Goal: Find specific fact: Find specific fact

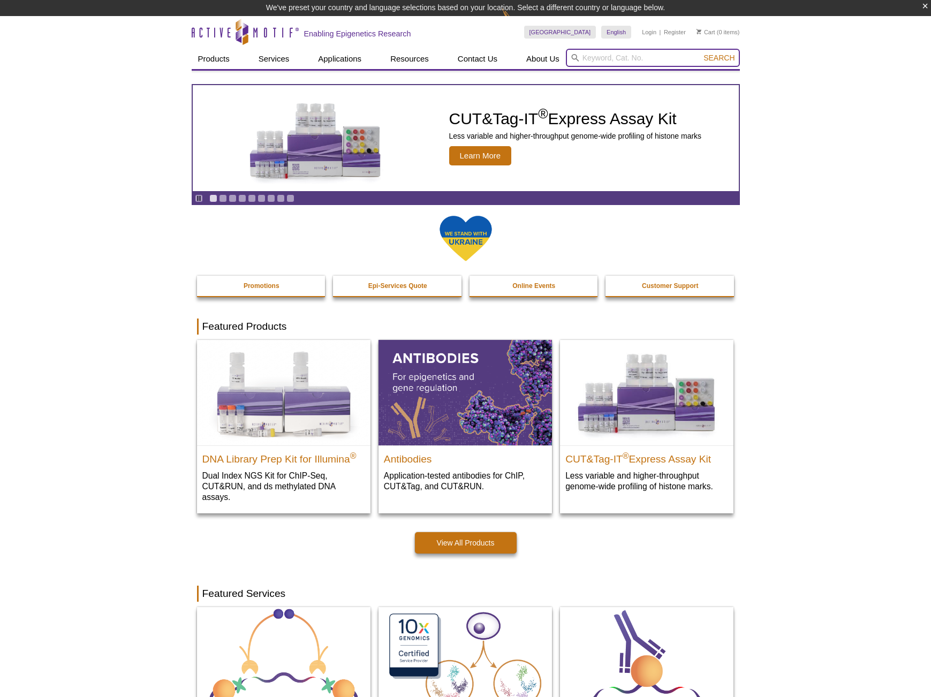
click at [625, 57] on input "search" at bounding box center [653, 58] width 174 height 18
paste input "13101"
type input "13101"
click at [701, 53] on button "Search" at bounding box center [719, 58] width 37 height 10
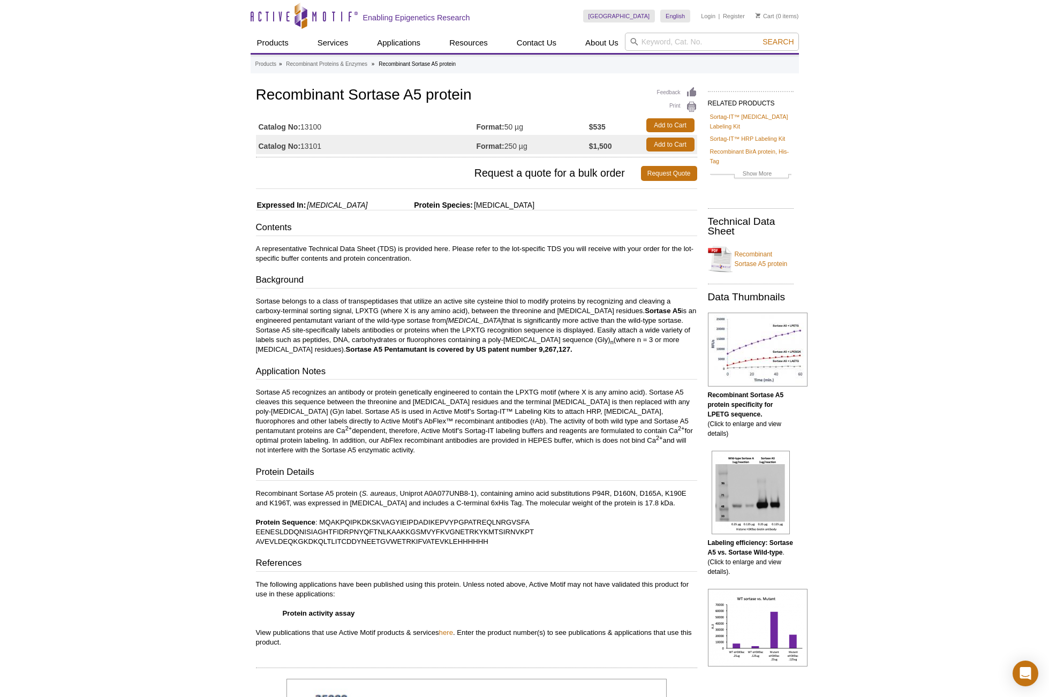
click at [313, 127] on td "Catalog No: 13100" at bounding box center [366, 125] width 221 height 19
drag, startPoint x: 313, startPoint y: 127, endPoint x: 317, endPoint y: 146, distance: 19.1
click at [317, 146] on td "Catalog No: 13101" at bounding box center [366, 144] width 221 height 19
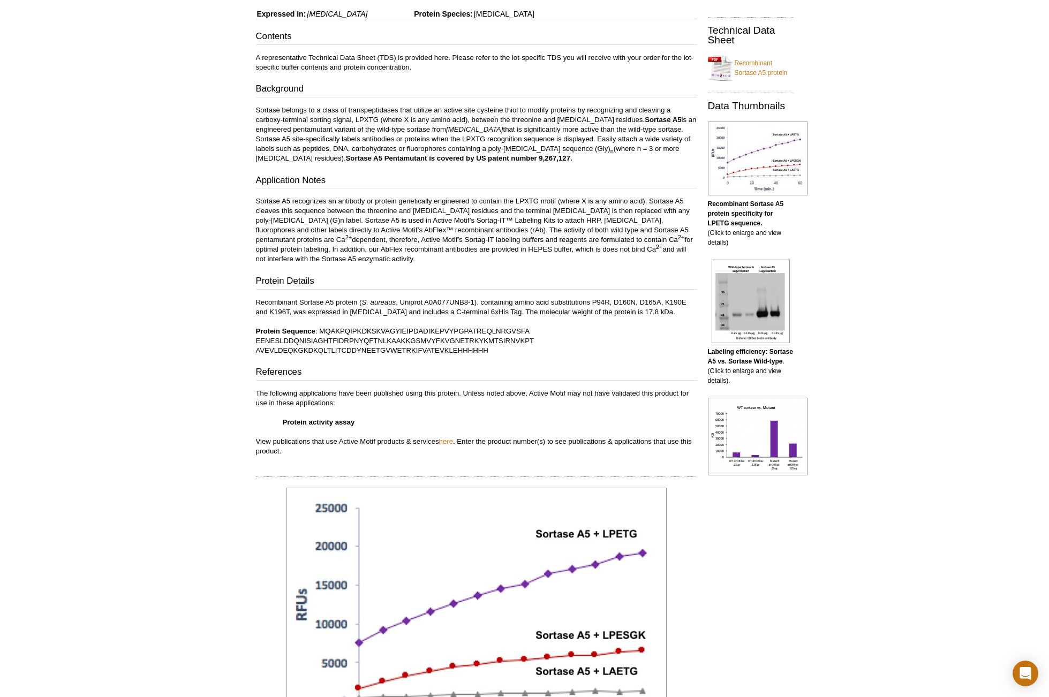
scroll to position [214, 0]
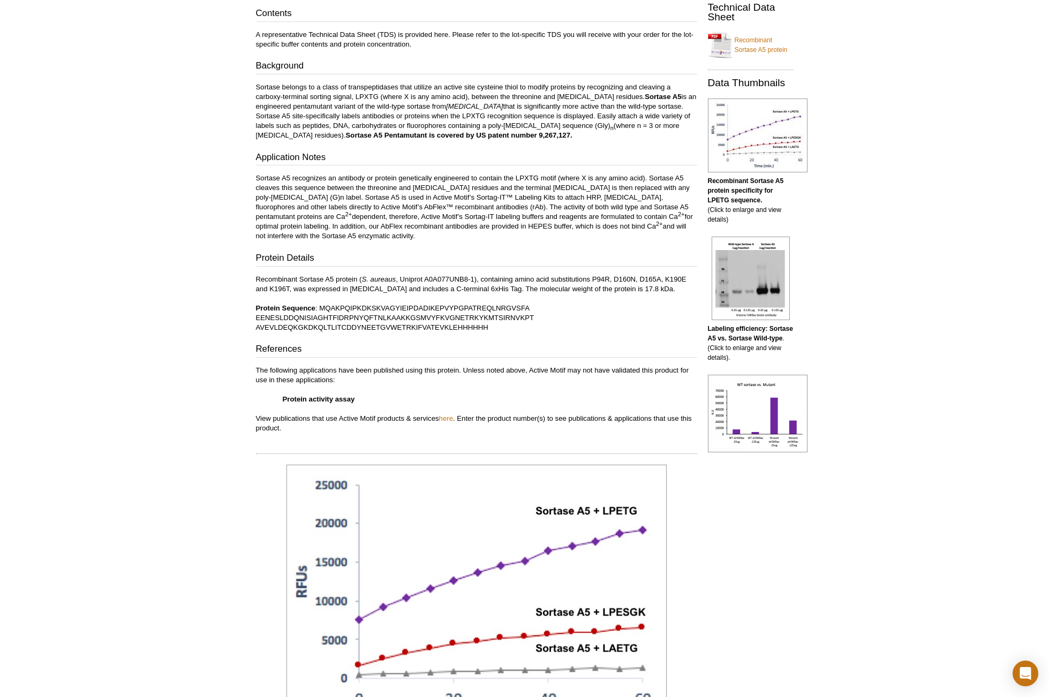
click at [958, 218] on div "Active Motif Logo Enabling Epigenetics Research 0 Search Skip to content Active…" at bounding box center [524, 424] width 1049 height 1276
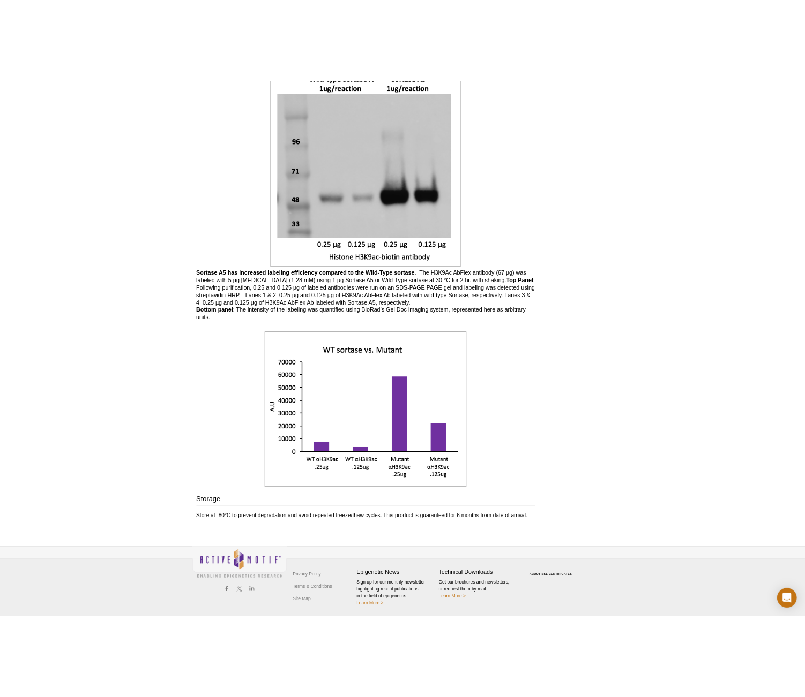
scroll to position [1039, 0]
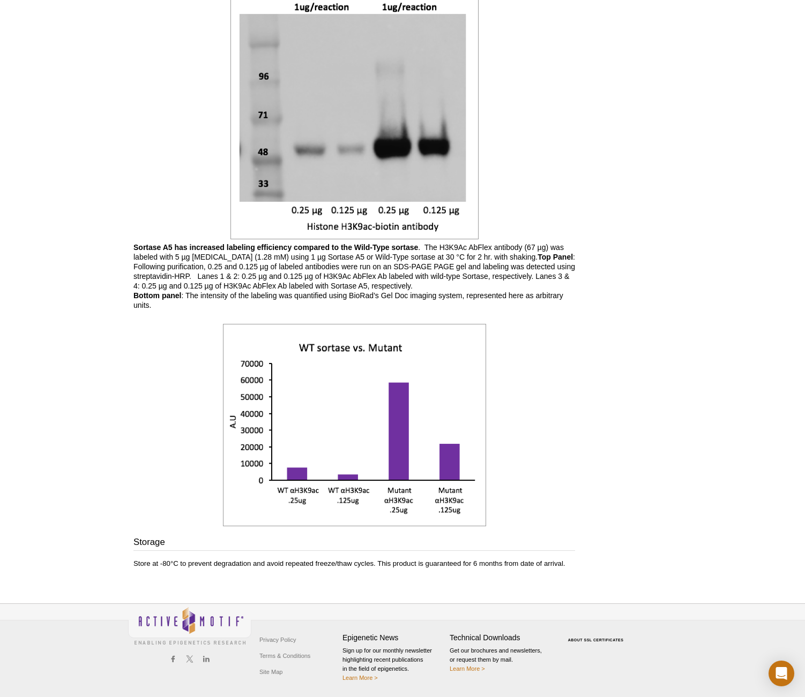
drag, startPoint x: 765, startPoint y: 172, endPoint x: 602, endPoint y: 33, distance: 215.4
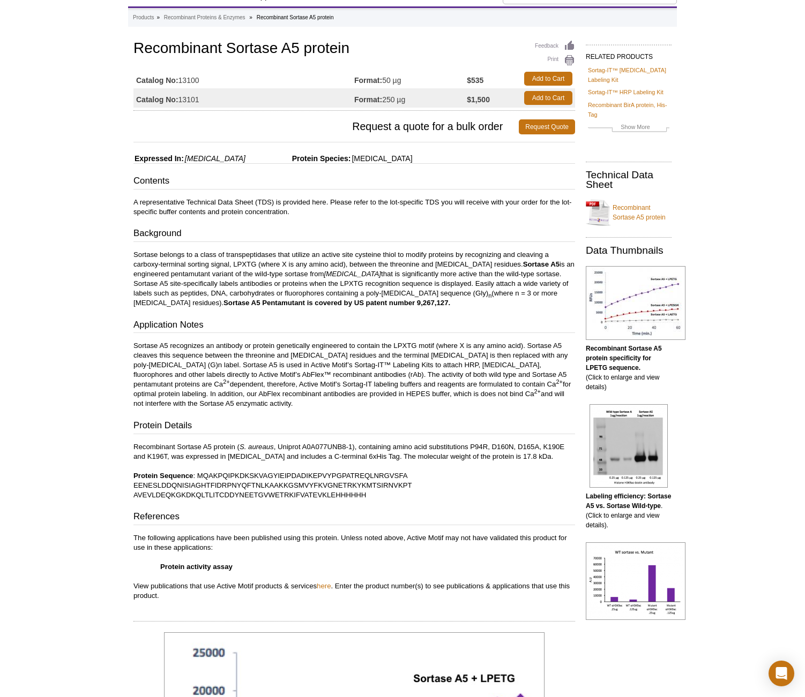
scroll to position [21, 0]
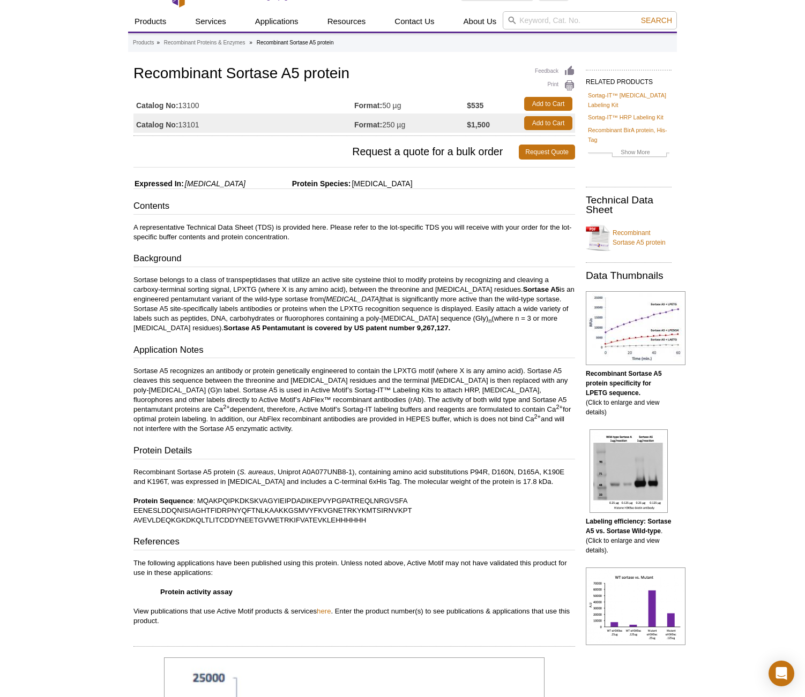
drag, startPoint x: 427, startPoint y: 189, endPoint x: 303, endPoint y: 162, distance: 127.6
click at [427, 189] on hr at bounding box center [353, 189] width 441 height 1
click at [190, 127] on td "Catalog No: 13101" at bounding box center [243, 123] width 221 height 19
click at [190, 126] on td "Catalog No: 13101" at bounding box center [243, 123] width 221 height 19
copy td "13101"
